Goal: Task Accomplishment & Management: Manage account settings

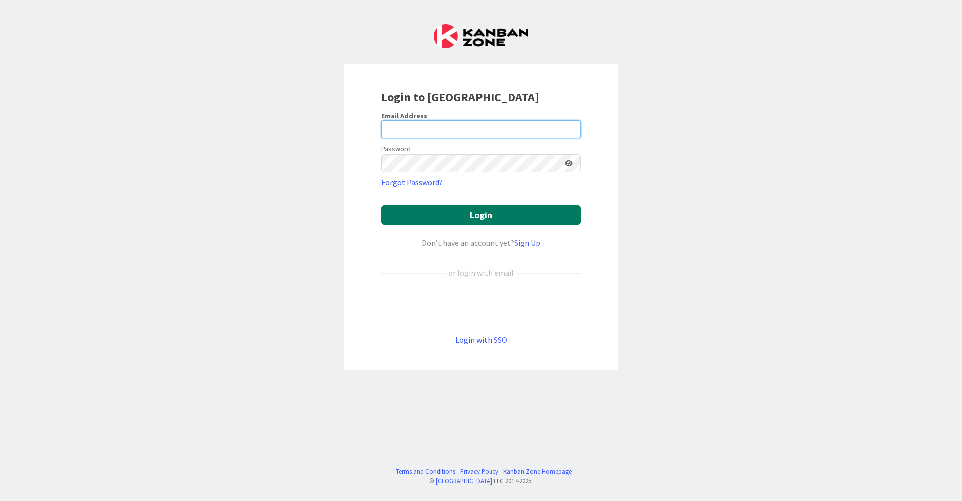
type input "[EMAIL_ADDRESS][DOMAIN_NAME]"
click at [543, 221] on button "Login" at bounding box center [480, 215] width 199 height 20
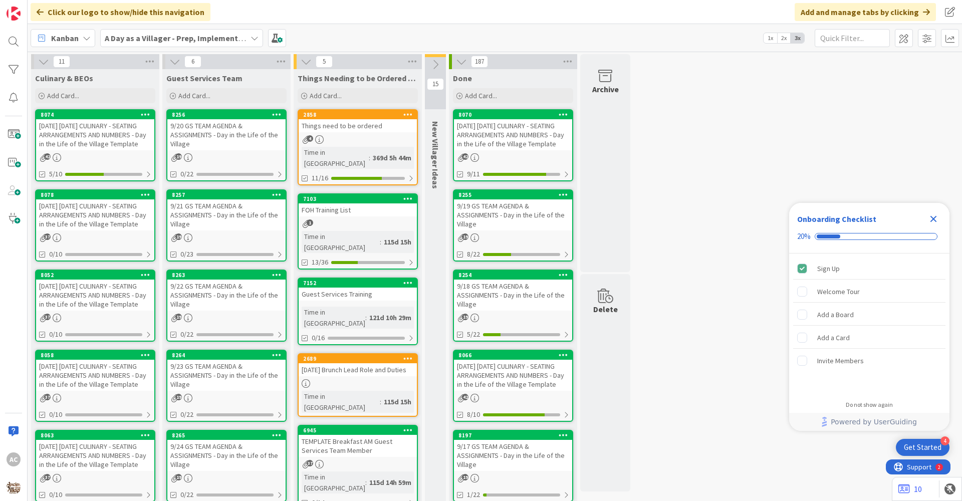
click at [95, 150] on div "[DATE] [DATE] CULINARY - SEATING ARRANGEMENTS AND NUMBERS - Day in the Life of …" at bounding box center [95, 134] width 118 height 31
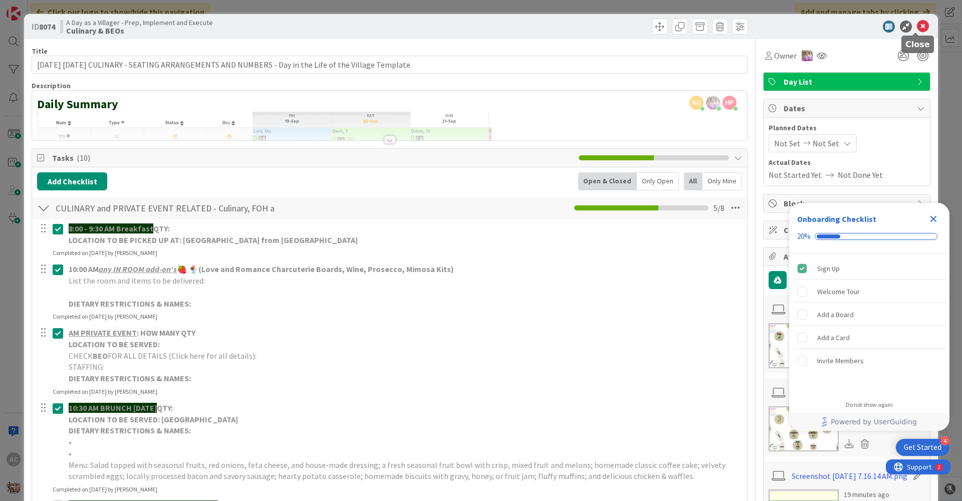
click at [919, 25] on icon at bounding box center [923, 27] width 12 height 12
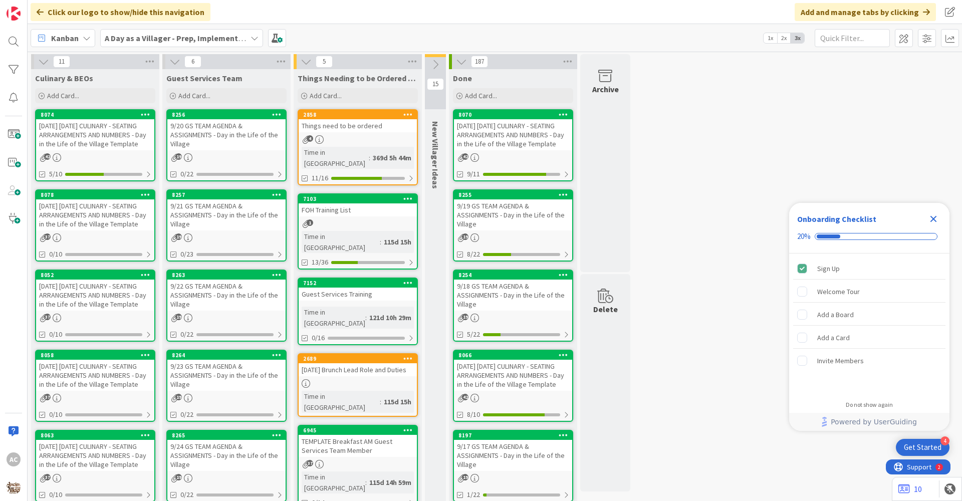
click at [114, 242] on div "37" at bounding box center [95, 238] width 118 height 9
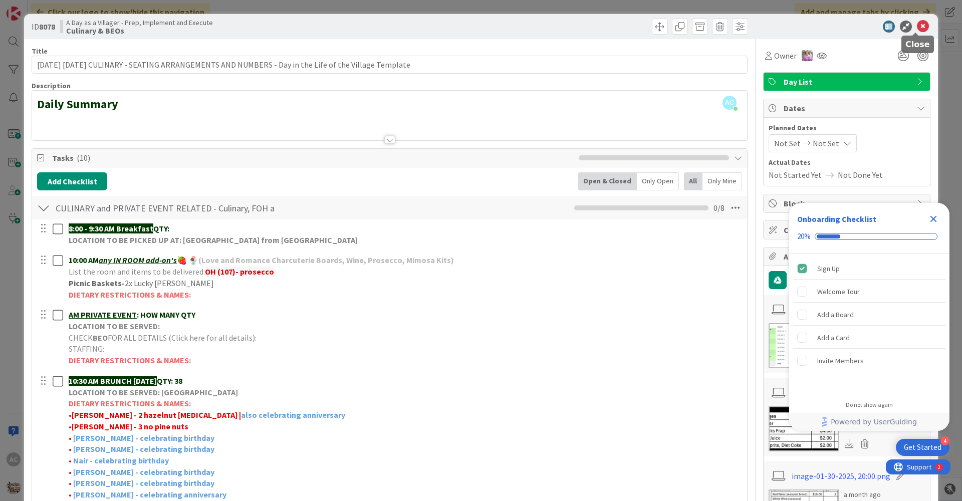
click at [917, 24] on icon at bounding box center [923, 27] width 12 height 12
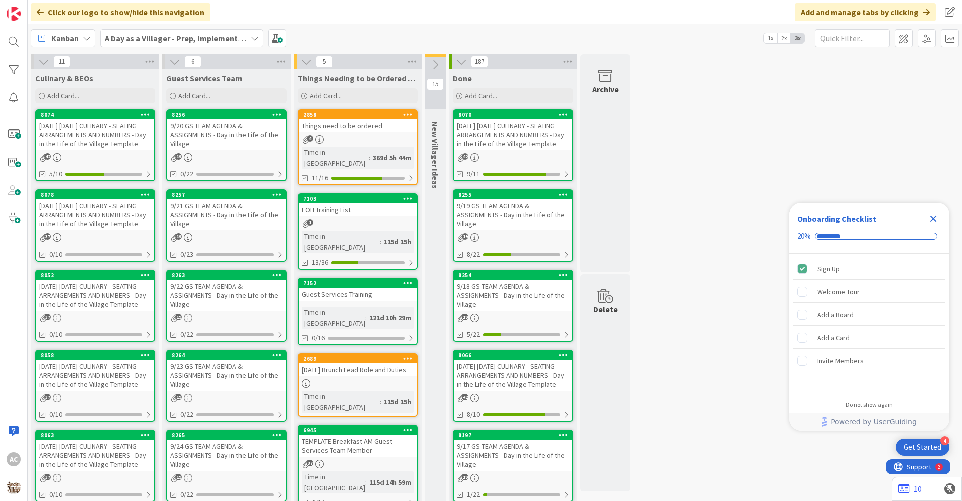
click at [117, 311] on div "[DATE] [DATE] CULINARY - SEATING ARRANGEMENTS AND NUMBERS - Day in the Life of …" at bounding box center [95, 295] width 118 height 31
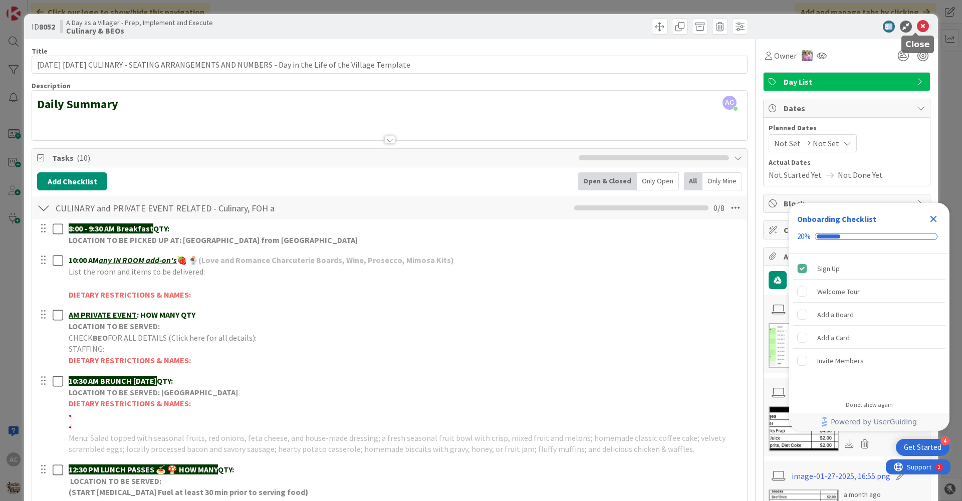
click at [922, 21] on icon at bounding box center [923, 27] width 12 height 12
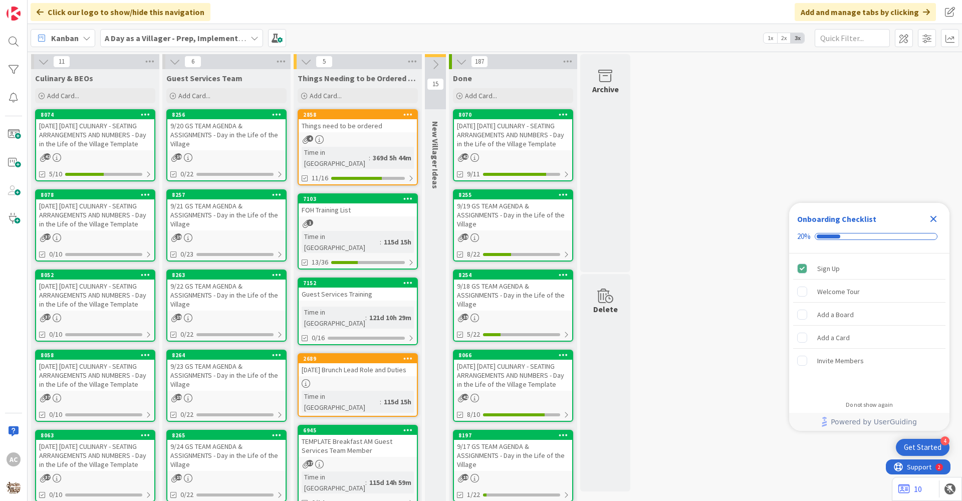
click at [97, 388] on div "[DATE] [DATE] CULINARY - SEATING ARRANGEMENTS AND NUMBERS - Day in the Life of …" at bounding box center [95, 375] width 118 height 31
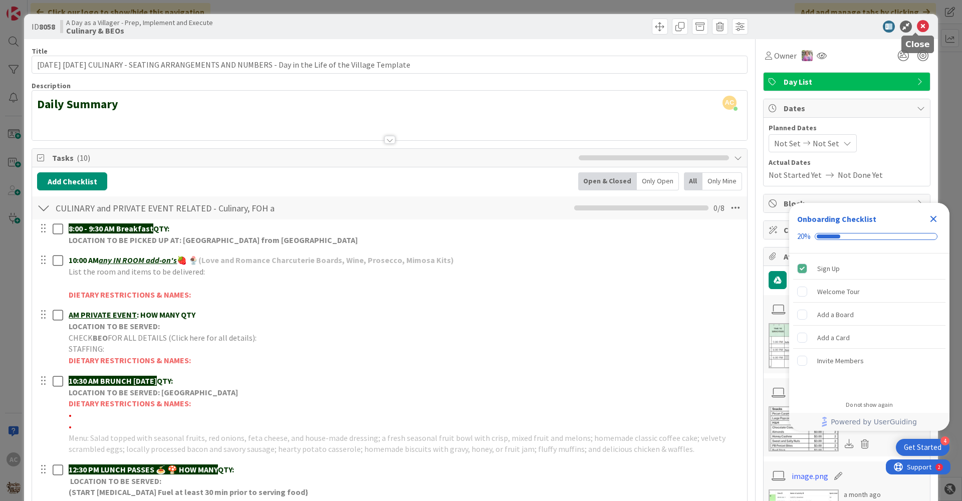
click at [918, 22] on icon at bounding box center [923, 27] width 12 height 12
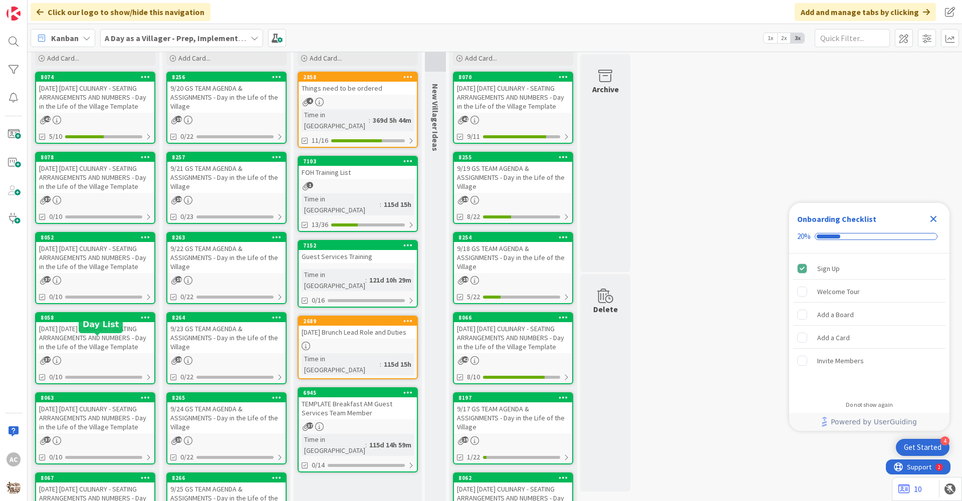
scroll to position [100, 0]
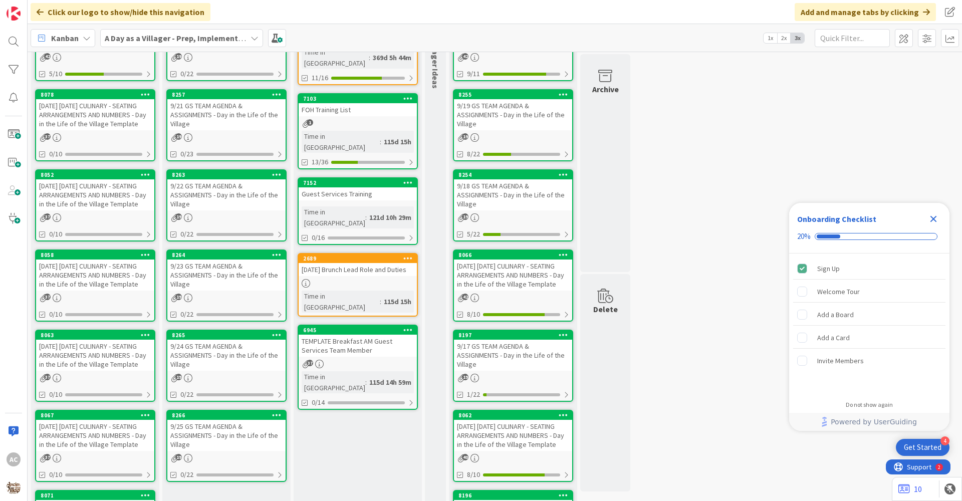
click at [122, 371] on div "[DATE] [DATE] CULINARY - SEATING ARRANGEMENTS AND NUMBERS - Day in the Life of …" at bounding box center [95, 355] width 118 height 31
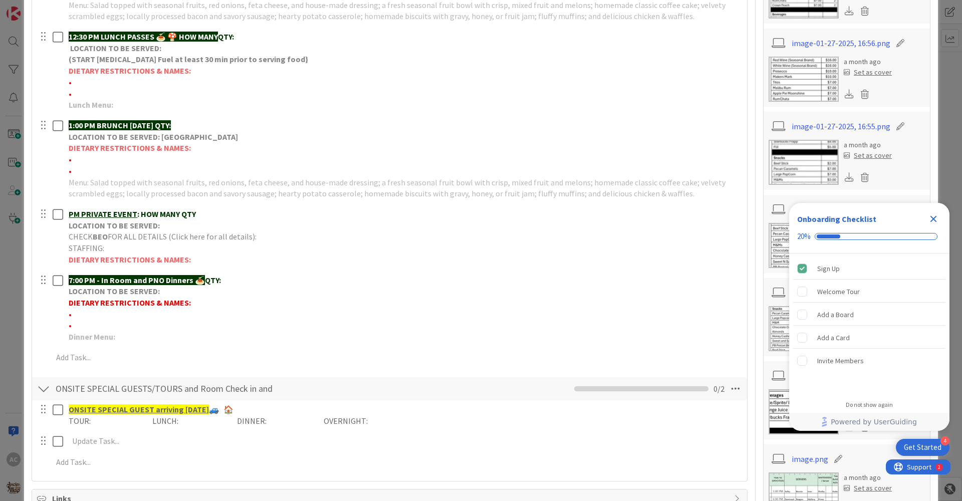
scroll to position [451, 0]
